Goal: Check status

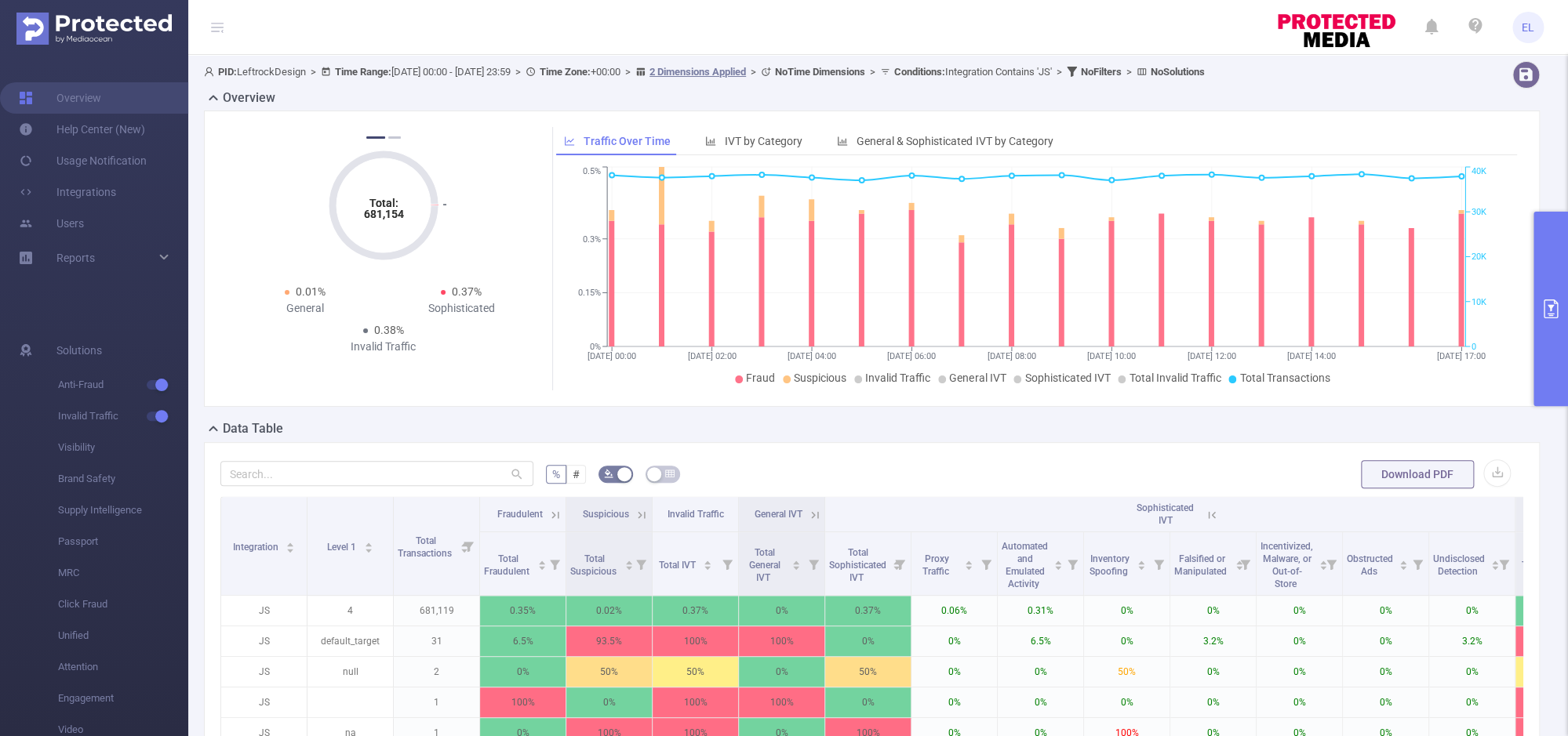
click at [1553, 354] on button "primary" at bounding box center [1550, 309] width 35 height 195
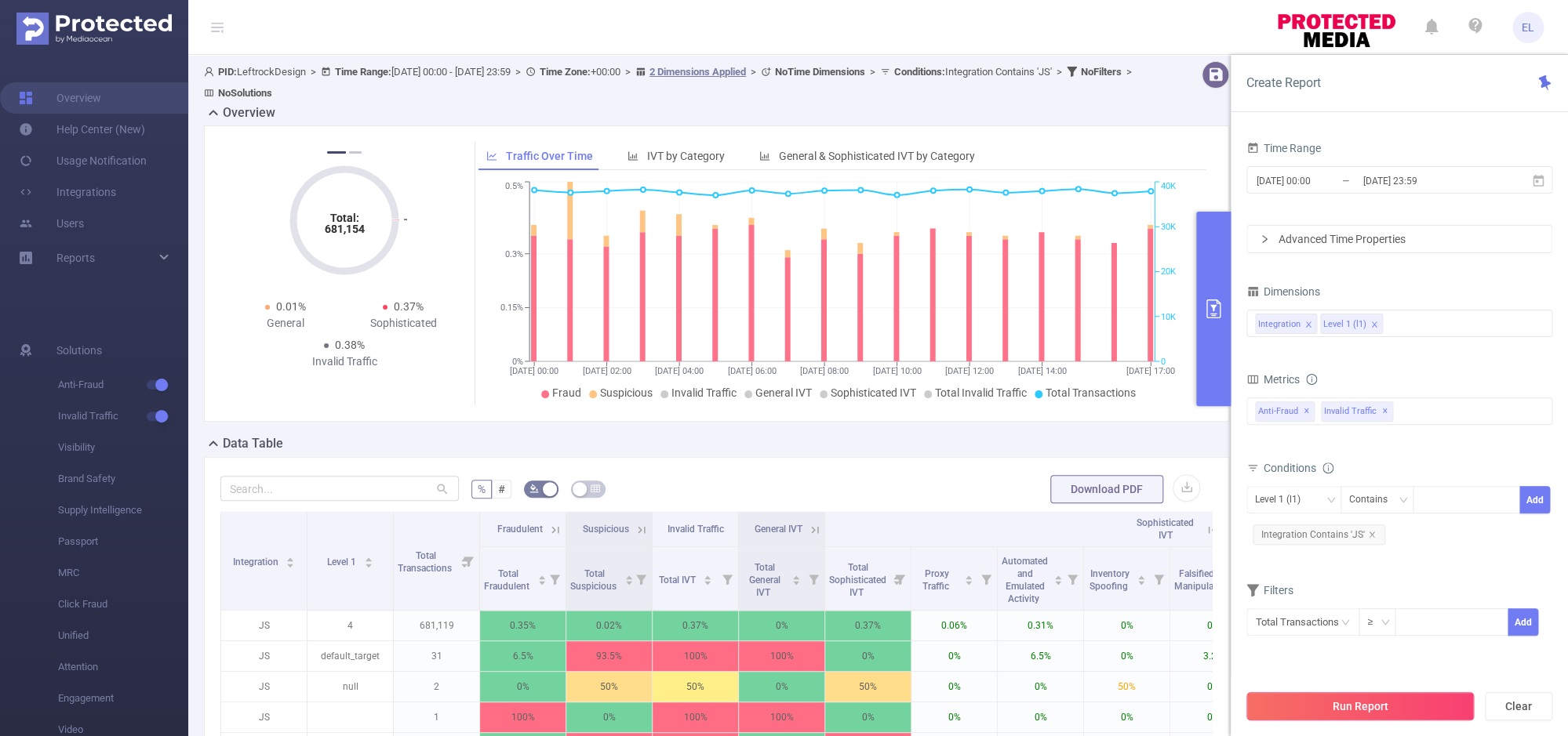
click at [1303, 701] on button "Run Report" at bounding box center [1360, 706] width 228 height 28
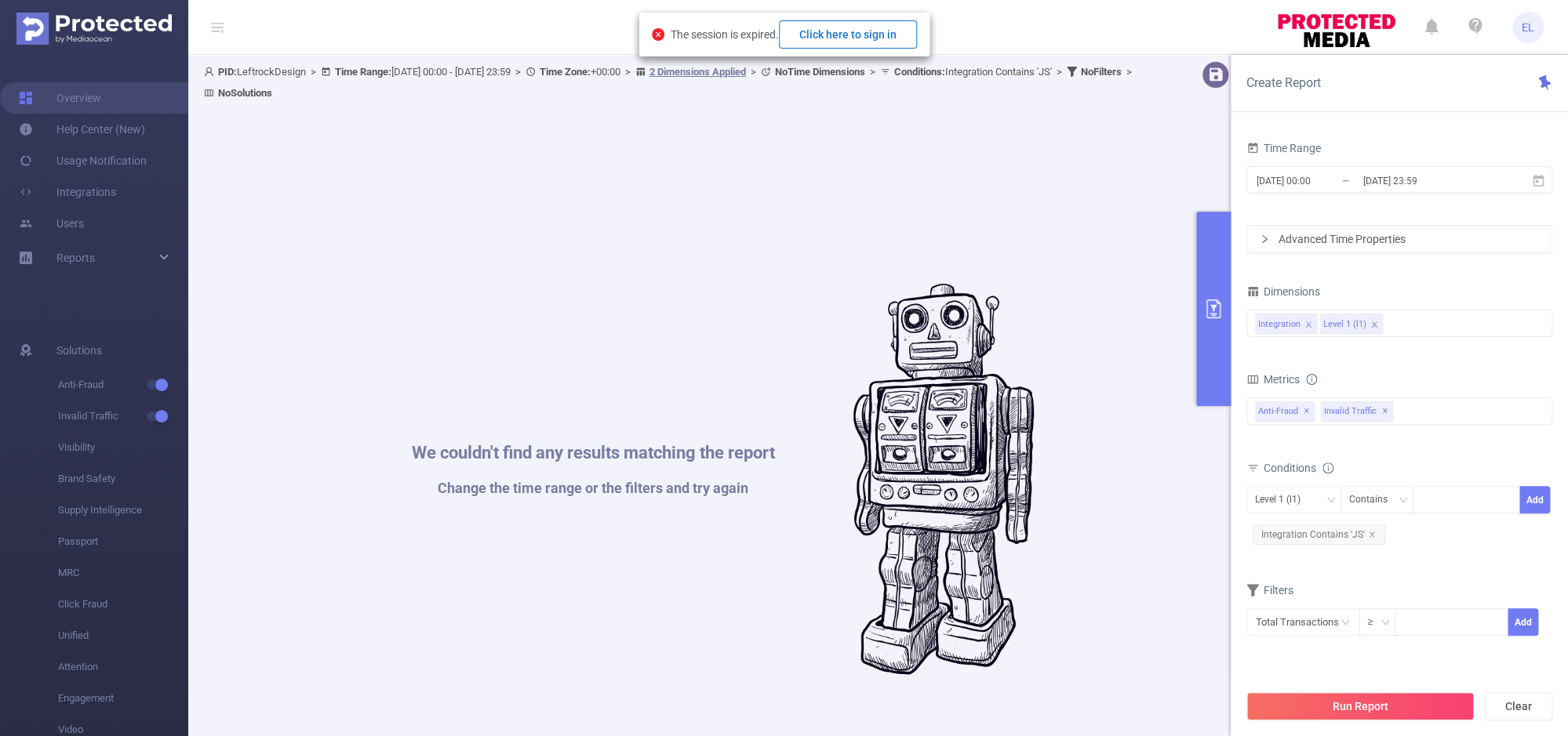
click at [845, 36] on button "Click here to sign in" at bounding box center [848, 34] width 138 height 28
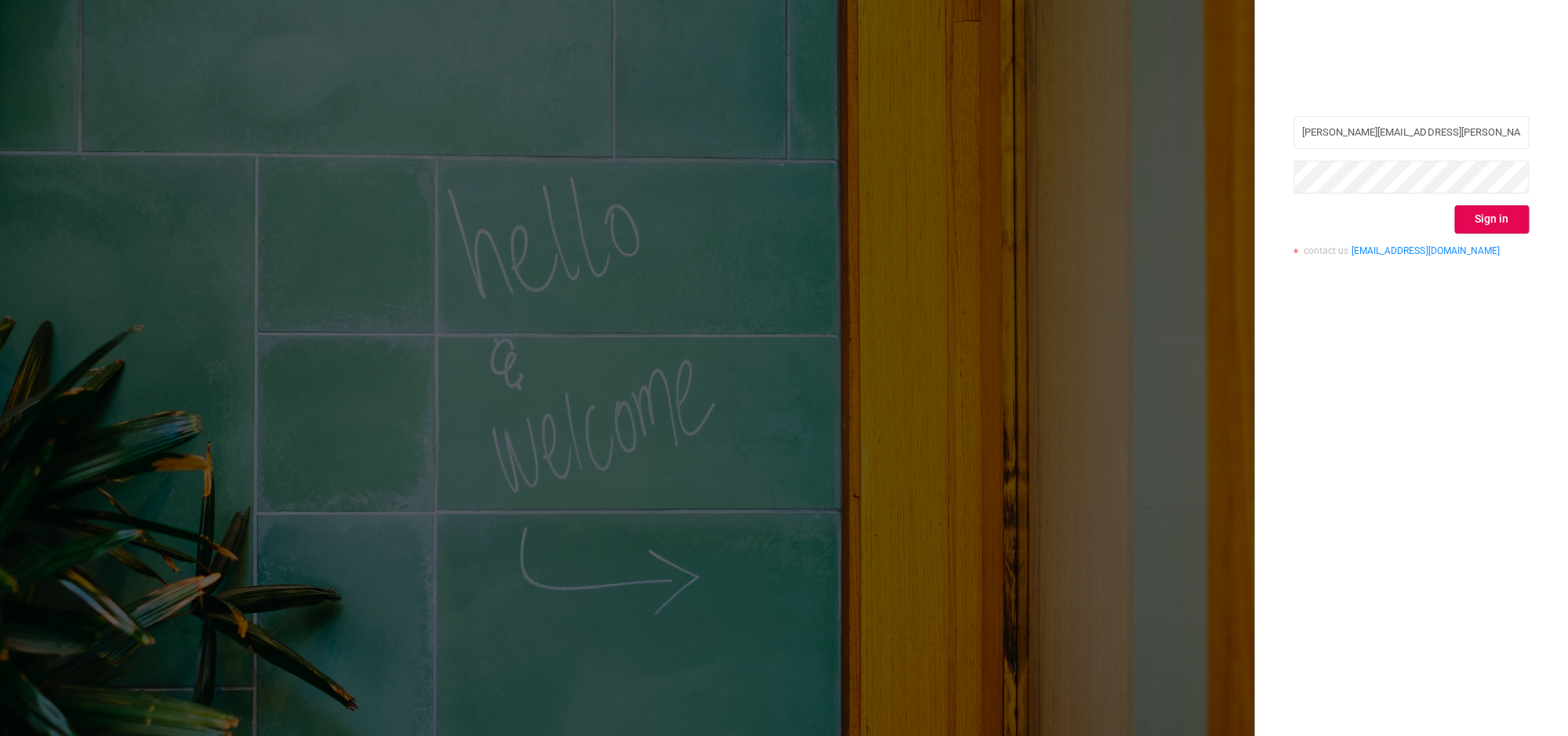
click at [1448, 239] on div "evan.leftwich@buzzworthy.com Sign in contact us info@protected.media" at bounding box center [1411, 192] width 236 height 152
click at [1458, 231] on button "Sign in" at bounding box center [1491, 220] width 75 height 28
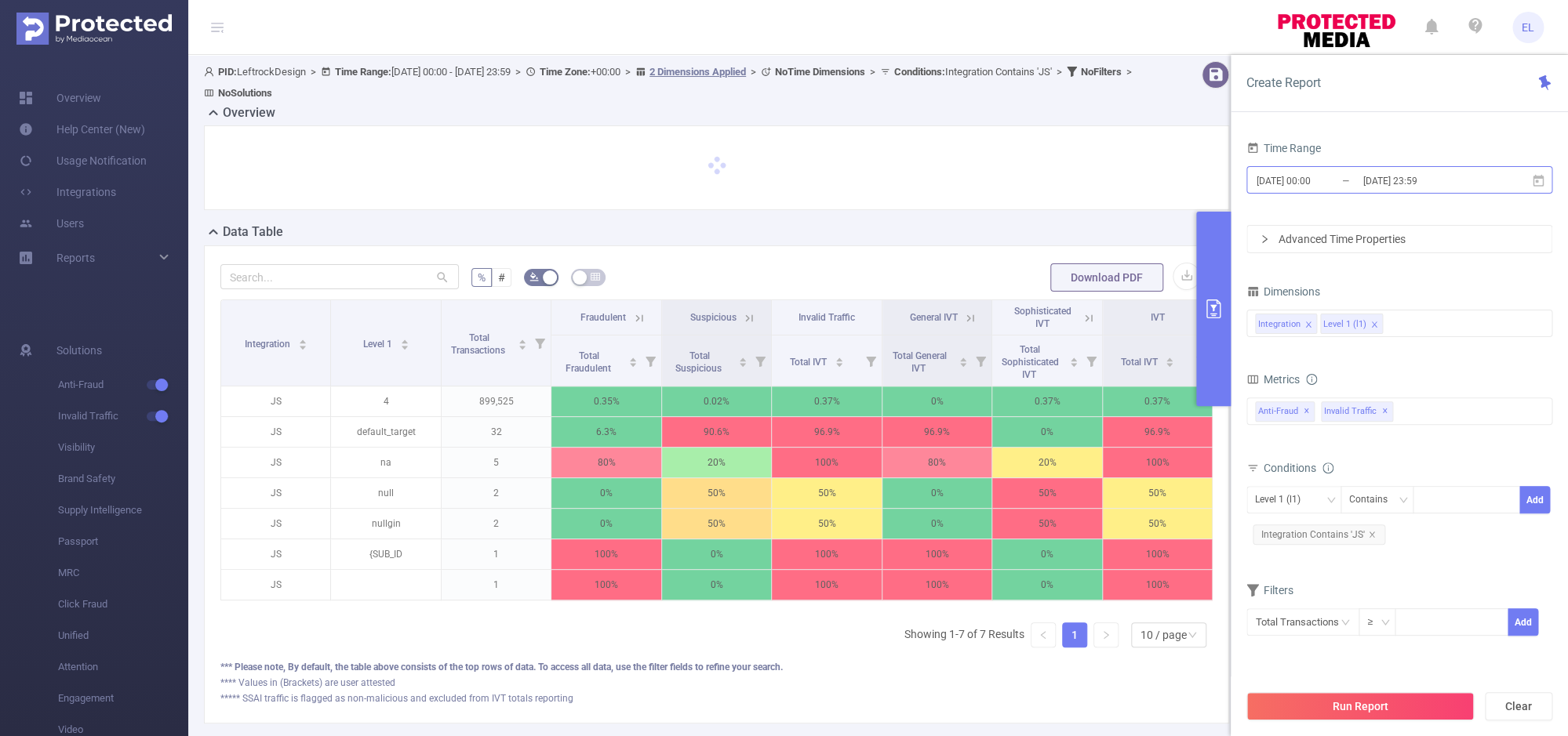
click at [1341, 187] on input "[DATE] 00:00" at bounding box center [1317, 180] width 127 height 21
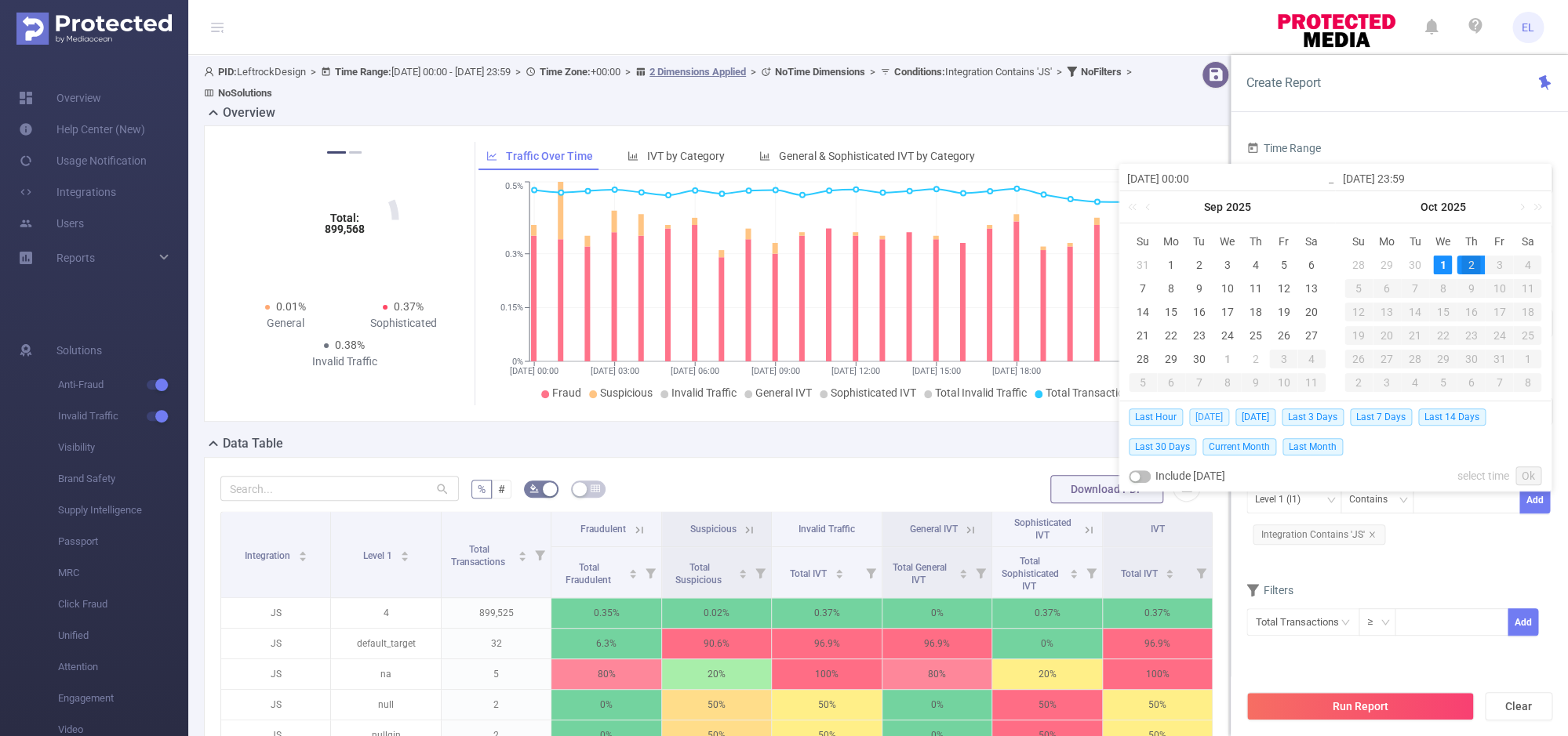
click at [1212, 410] on span "Today" at bounding box center [1208, 416] width 40 height 17
type input "2025-10-01 00:00"
type input "2025-10-01 23:59"
click at [1212, 410] on div "Total: 899,568 Total: 899,568 0.35% Fraudulent 0.03% Suspicious 0.38% Invalid T…" at bounding box center [716, 274] width 1025 height 297
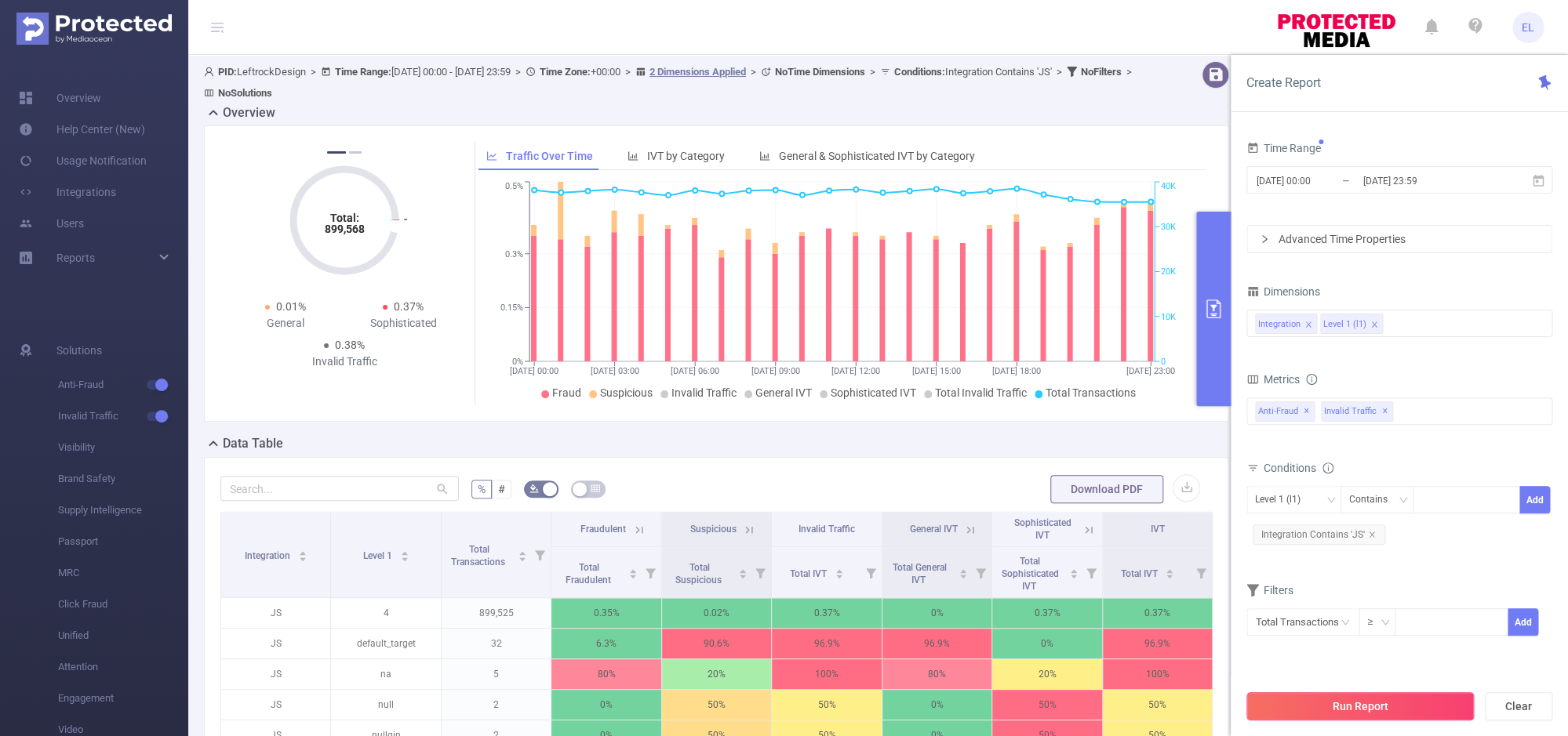
click at [1332, 707] on button "Run Report" at bounding box center [1360, 706] width 228 height 28
